Goal: Navigation & Orientation: Find specific page/section

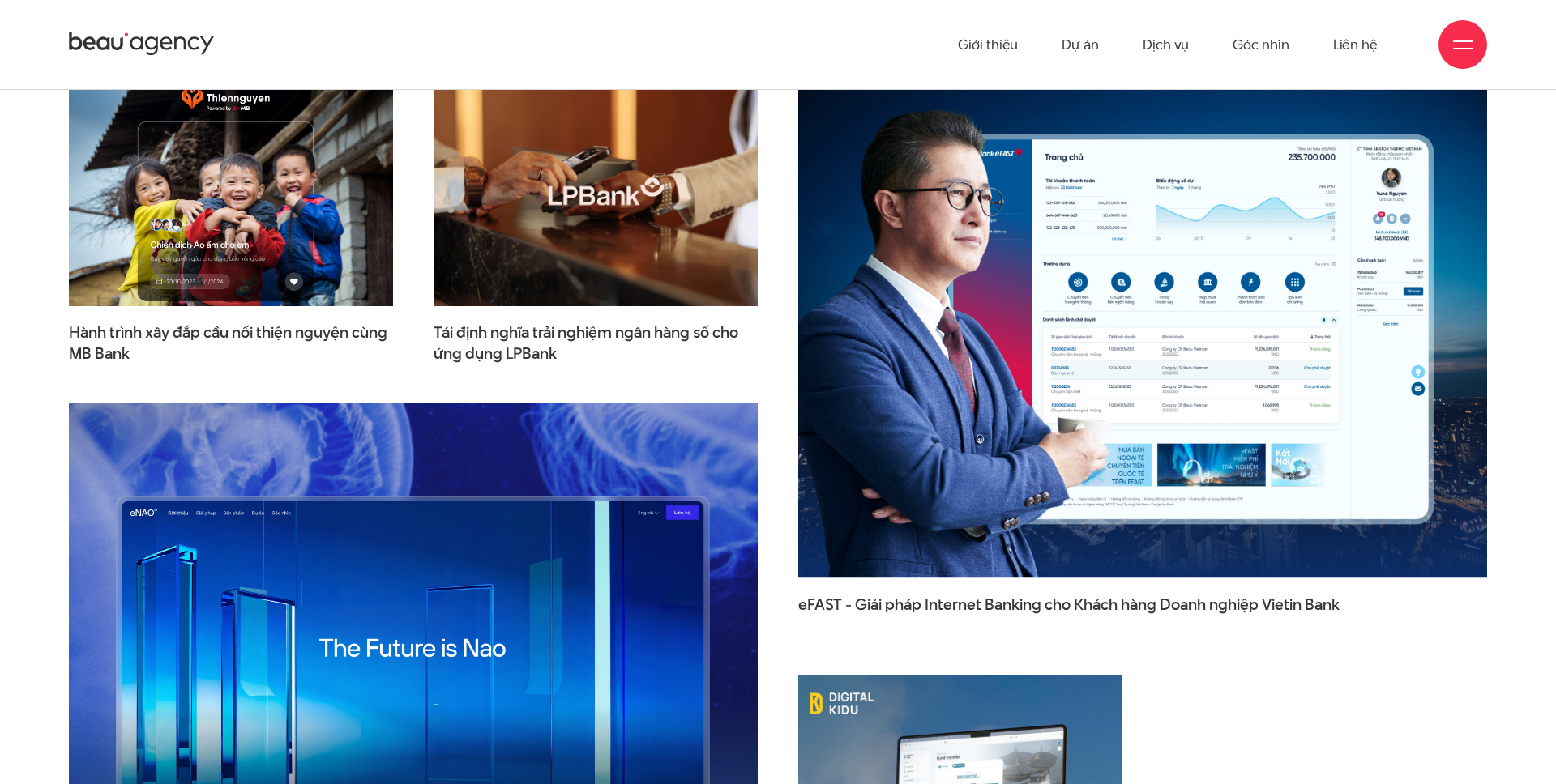
scroll to position [2483, 0]
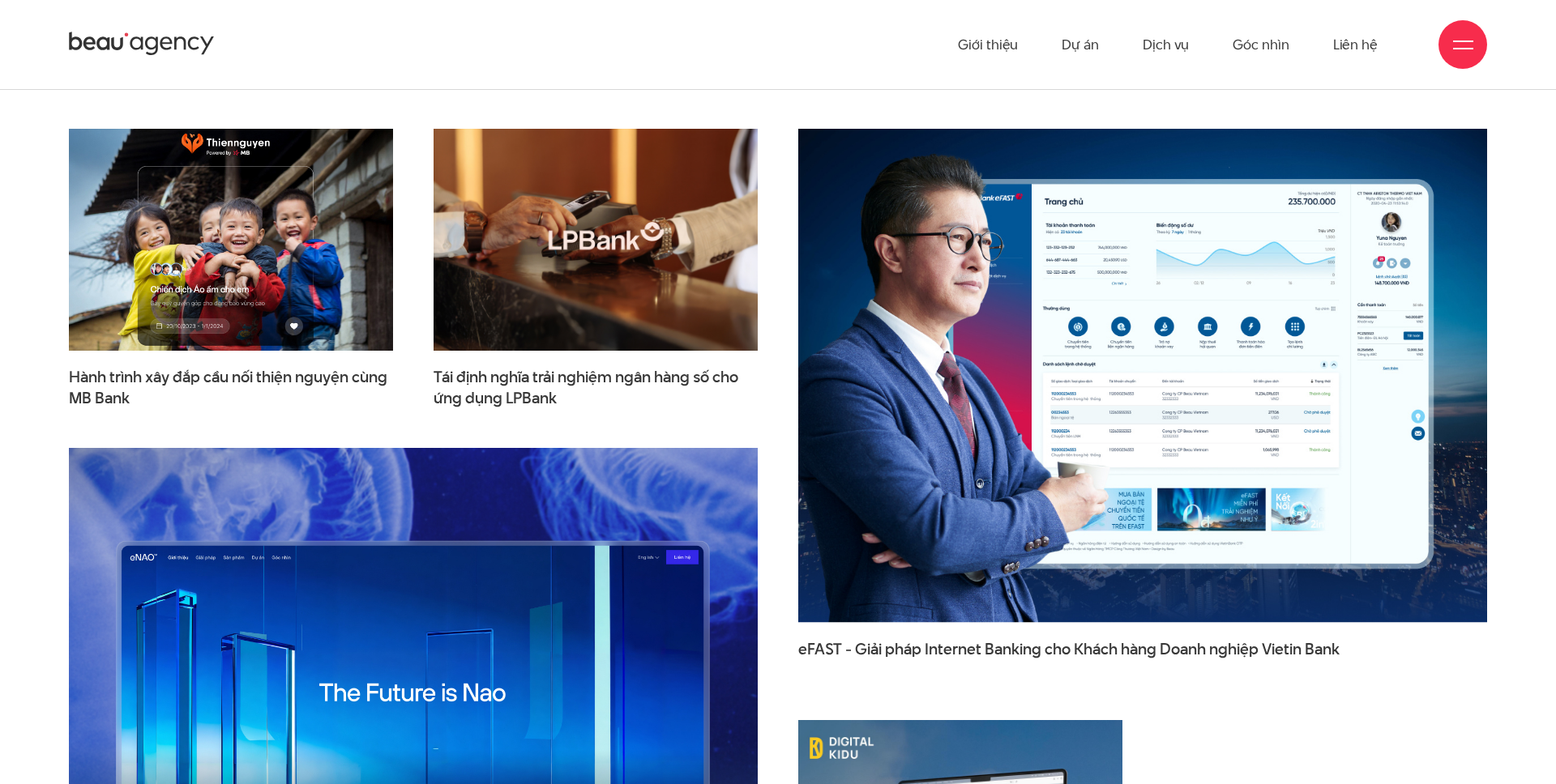
click at [225, 218] on img at bounding box center [231, 239] width 357 height 244
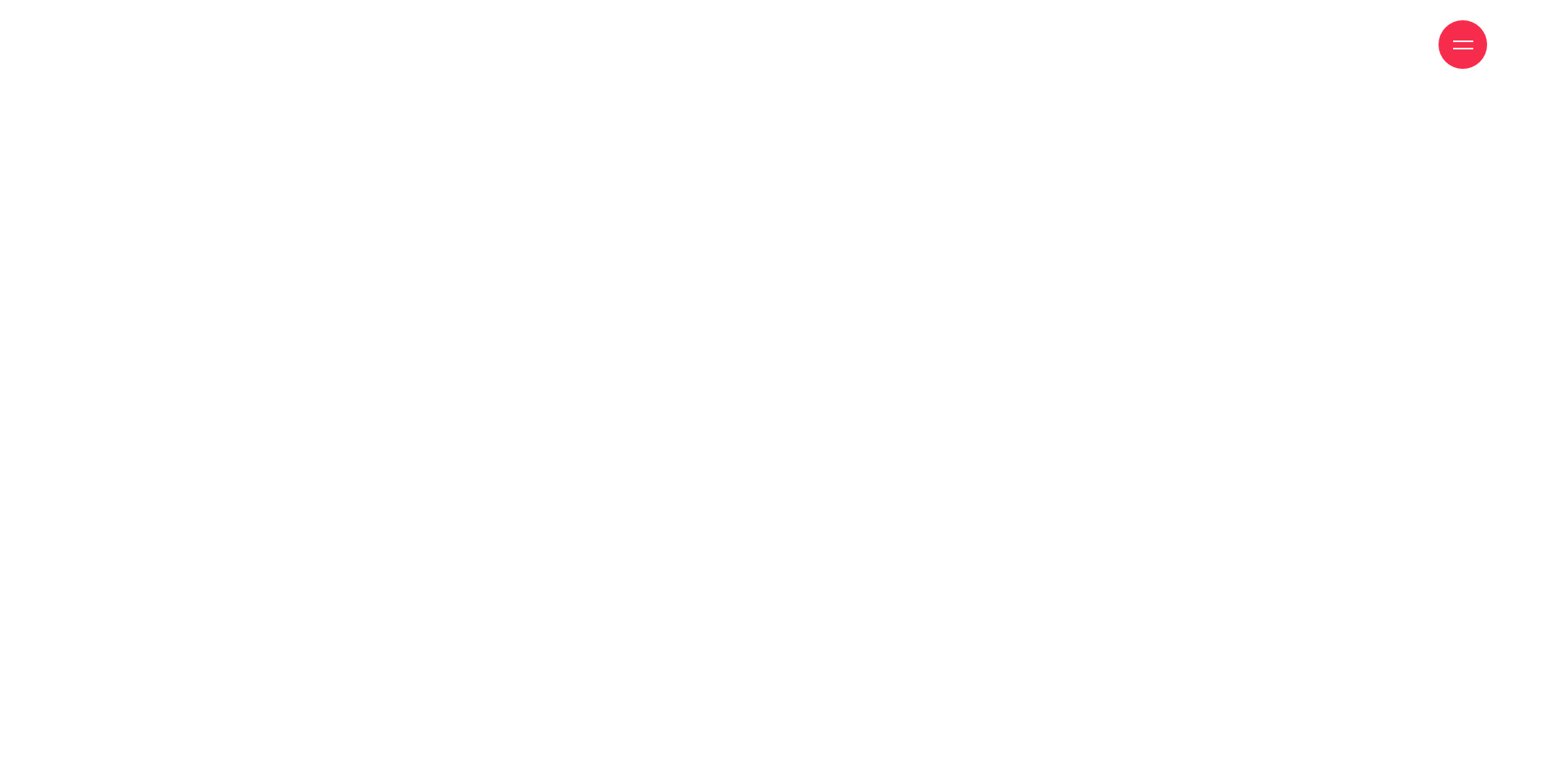
scroll to position [3182, 0]
drag, startPoint x: 807, startPoint y: 365, endPoint x: 693, endPoint y: 382, distance: 115.3
click at [693, 382] on div at bounding box center [778, 331] width 1434 height 930
drag, startPoint x: 1244, startPoint y: 353, endPoint x: 1283, endPoint y: 353, distance: 39.0
click at [1255, 353] on div at bounding box center [778, 331] width 1434 height 930
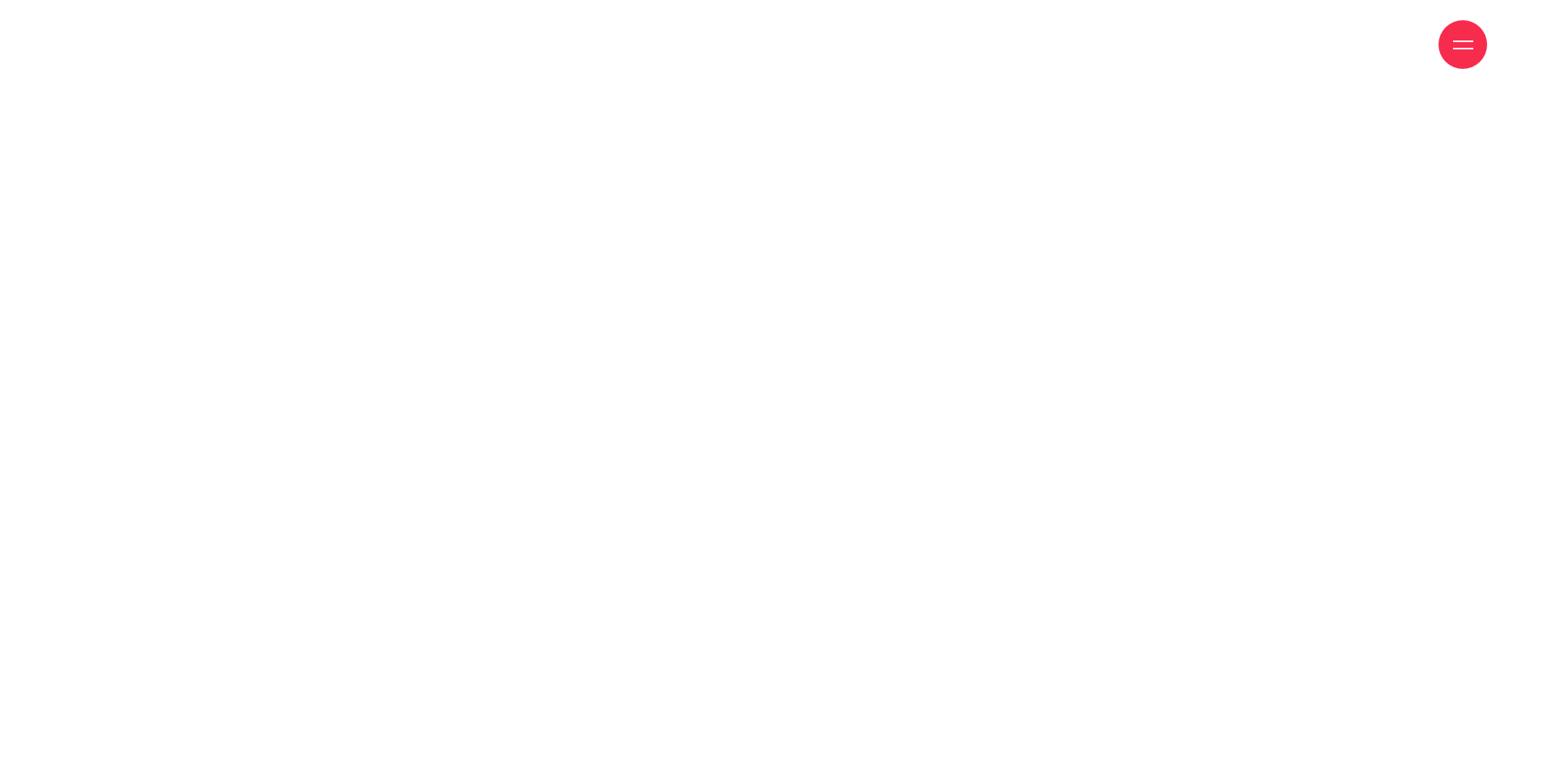
drag, startPoint x: 1344, startPoint y: 371, endPoint x: 1358, endPoint y: 381, distance: 17.2
click at [1349, 376] on div at bounding box center [778, 331] width 1434 height 930
click at [1364, 386] on div at bounding box center [778, 331] width 1434 height 930
drag, startPoint x: 1264, startPoint y: 385, endPoint x: 649, endPoint y: 545, distance: 635.5
click at [661, 541] on div at bounding box center [778, 331] width 1434 height 930
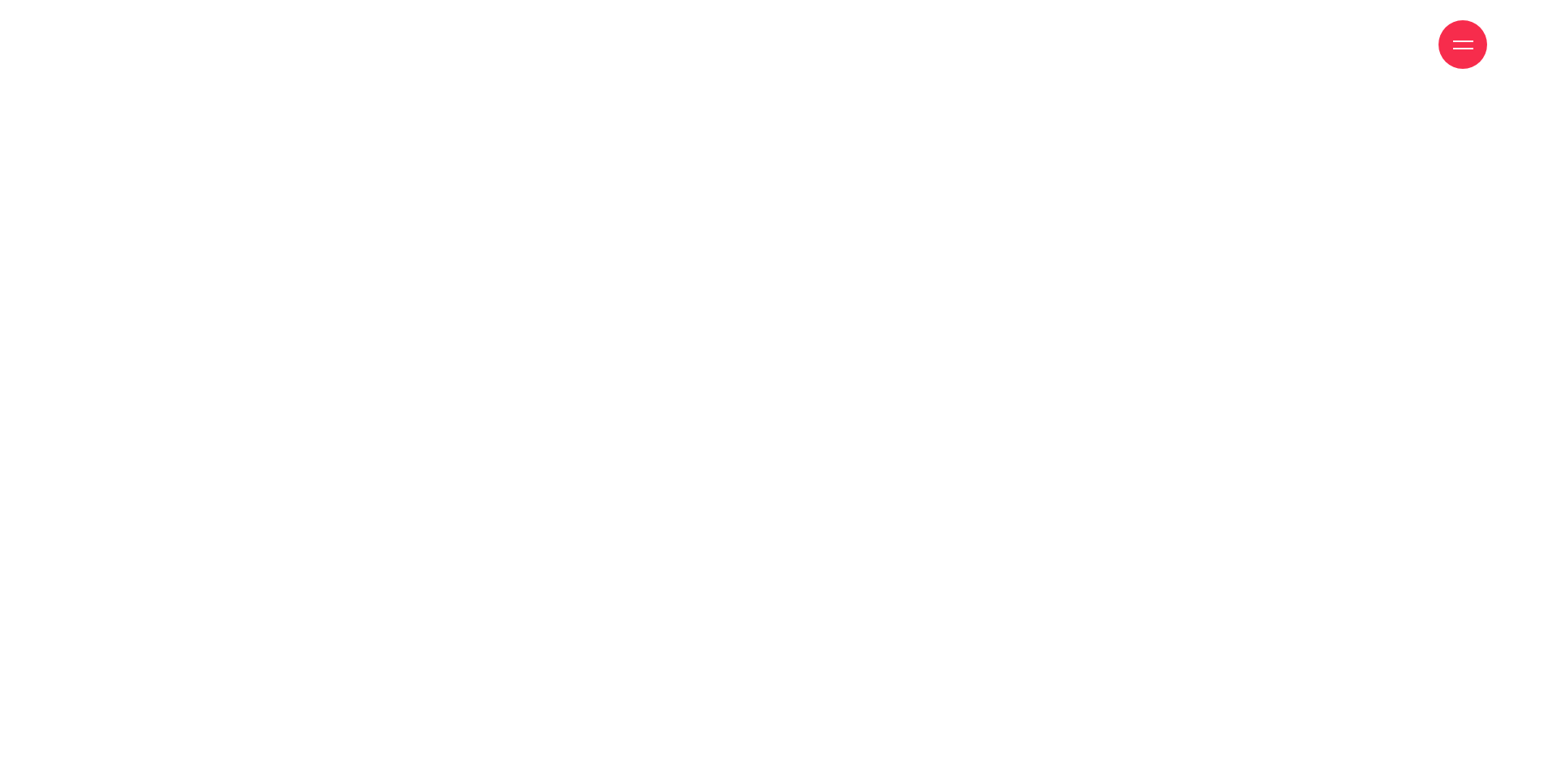
drag, startPoint x: 622, startPoint y: 518, endPoint x: 753, endPoint y: 523, distance: 131.1
click at [770, 575] on div at bounding box center [778, 331] width 1434 height 930
drag, startPoint x: 732, startPoint y: 490, endPoint x: 855, endPoint y: 581, distance: 153.0
click at [840, 671] on div at bounding box center [778, 331] width 1434 height 930
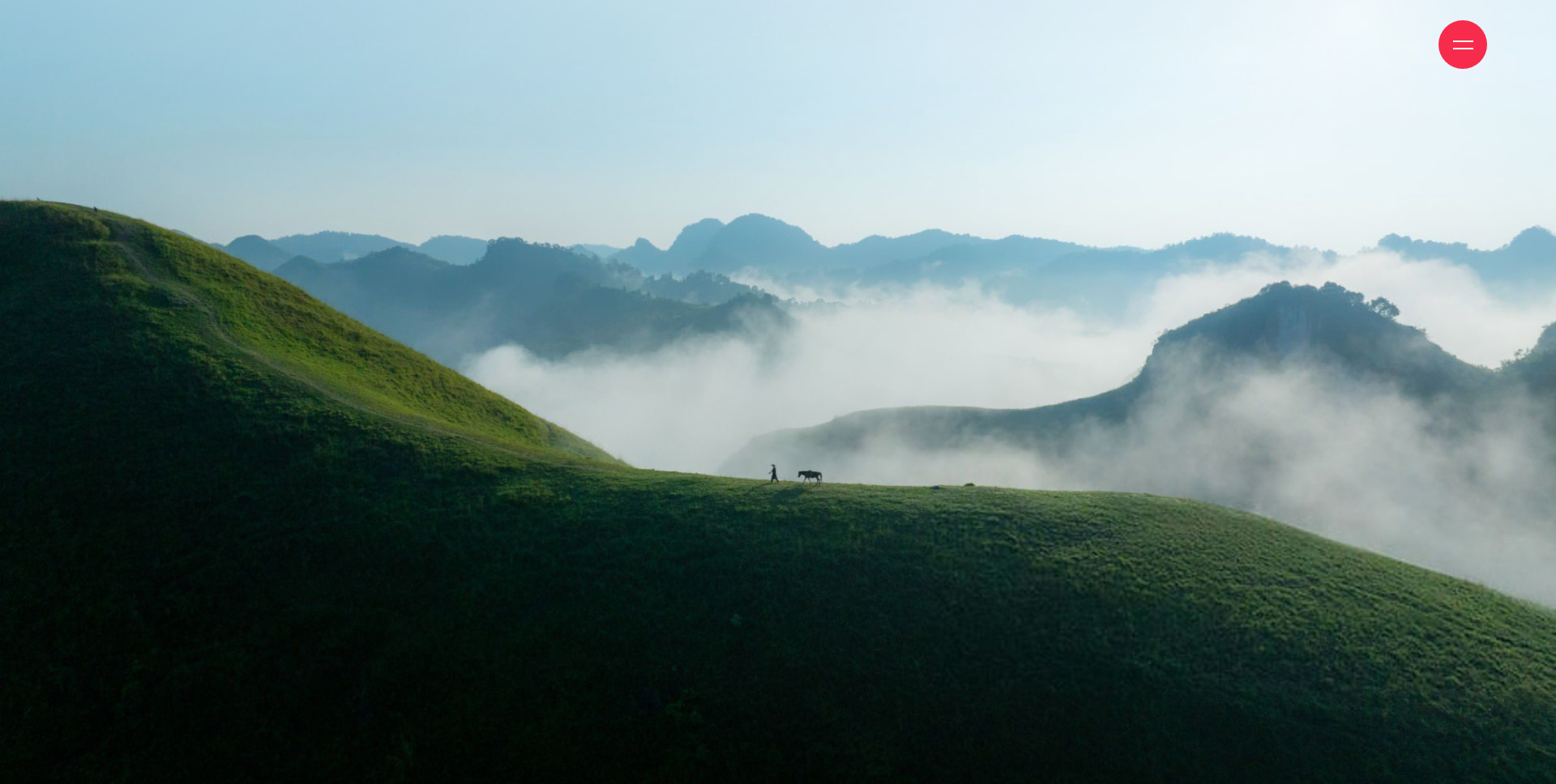
scroll to position [33167, 0]
